Goal: Information Seeking & Learning: Learn about a topic

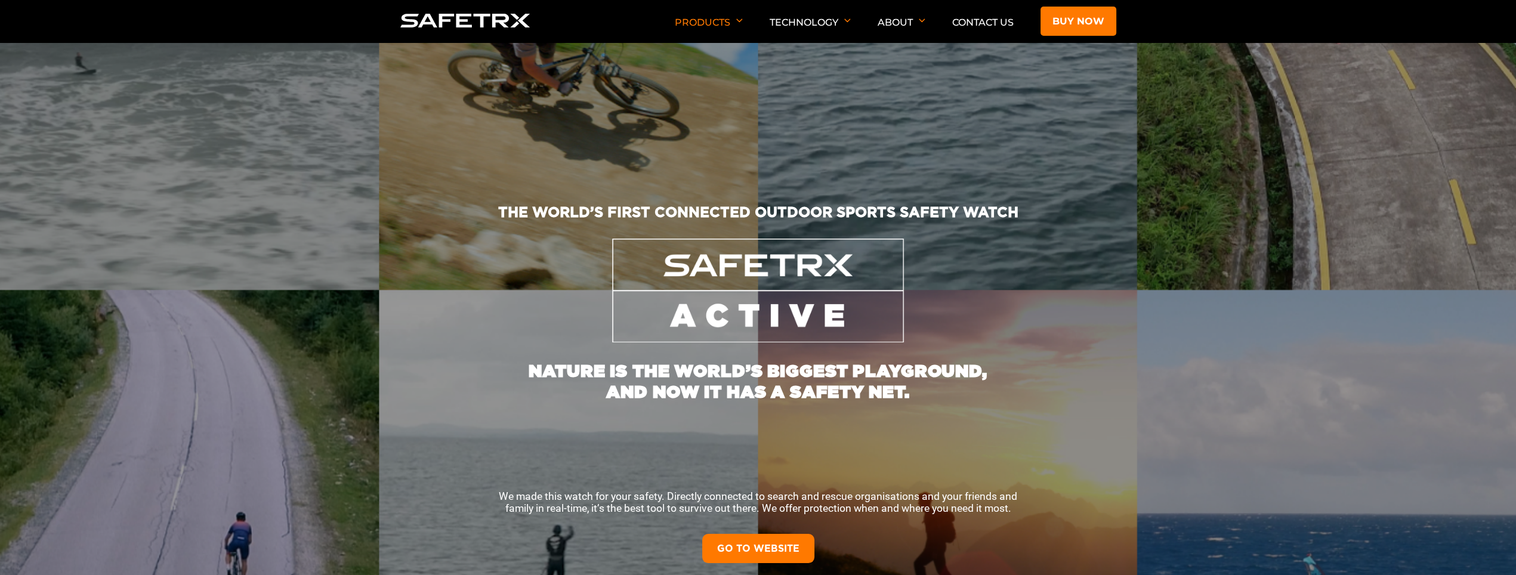
click at [764, 548] on link "GO TO WEBSITE" at bounding box center [758, 548] width 112 height 29
click at [754, 548] on link "GO TO WEBSITE" at bounding box center [758, 548] width 112 height 29
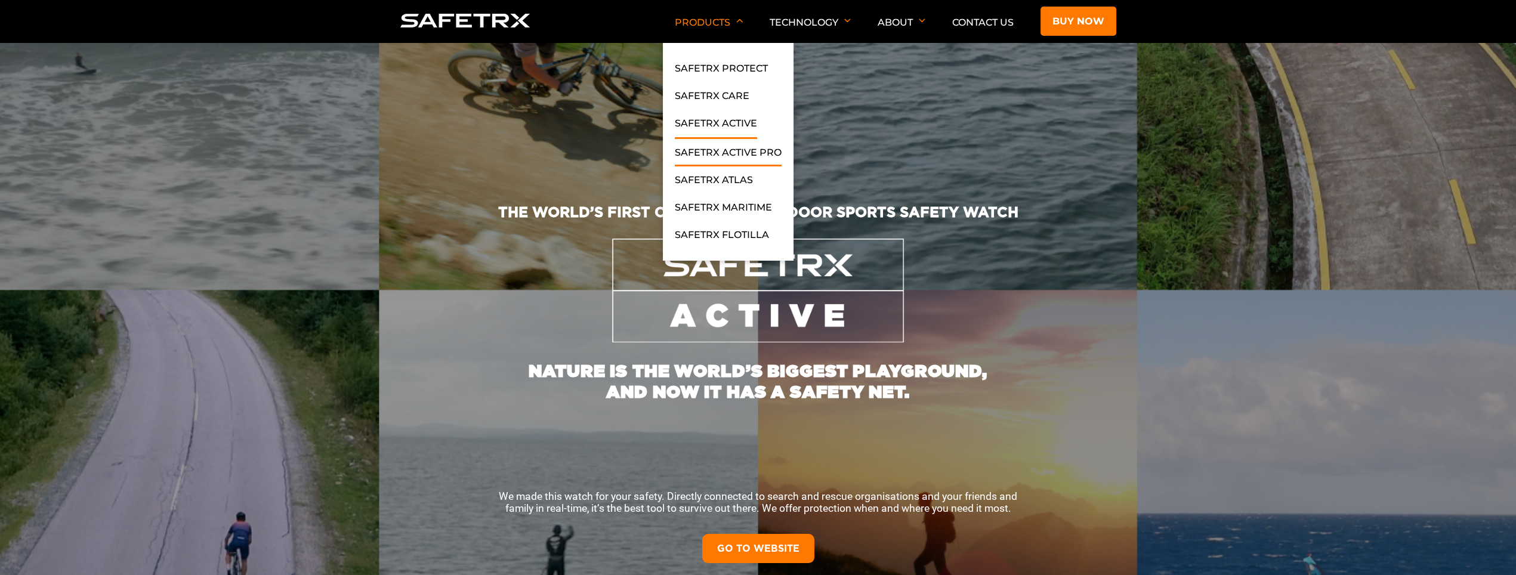
click at [694, 155] on link "SafeTrx Active Pro" at bounding box center [728, 155] width 107 height 21
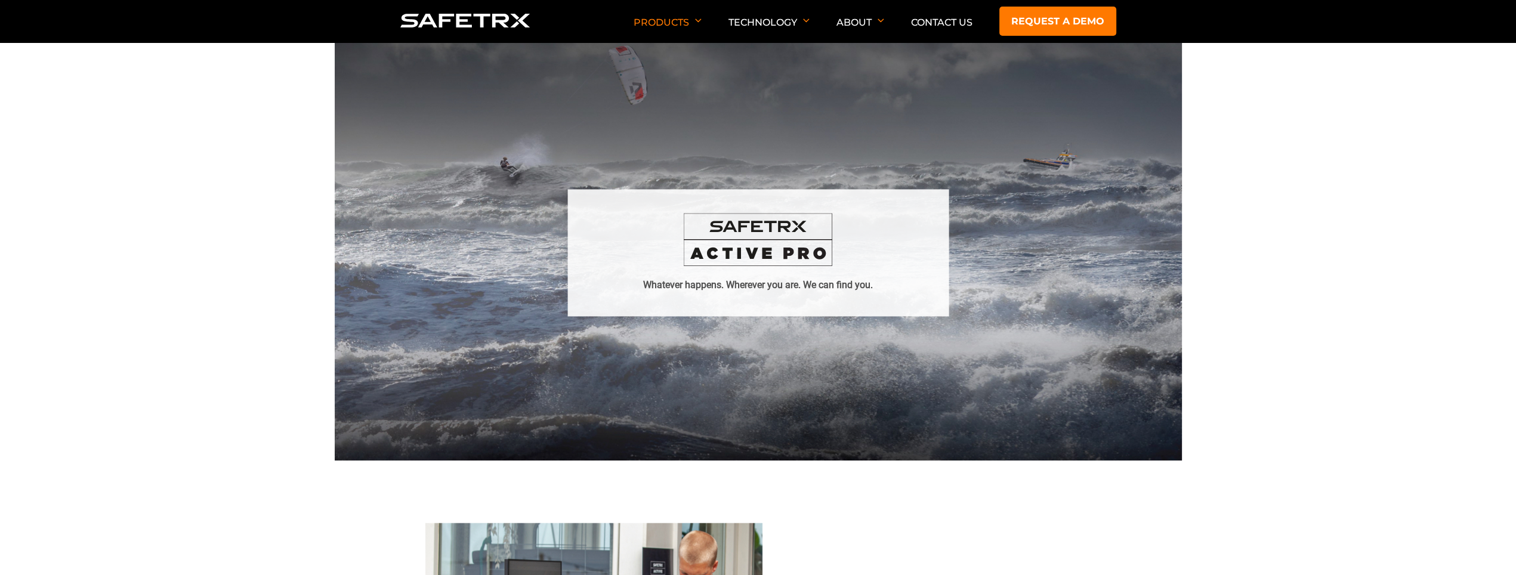
click at [802, 271] on div "Whatever happens. Wherever you are. We can find you." at bounding box center [757, 252] width 381 height 127
